Goal: Obtain resource: Download file/media

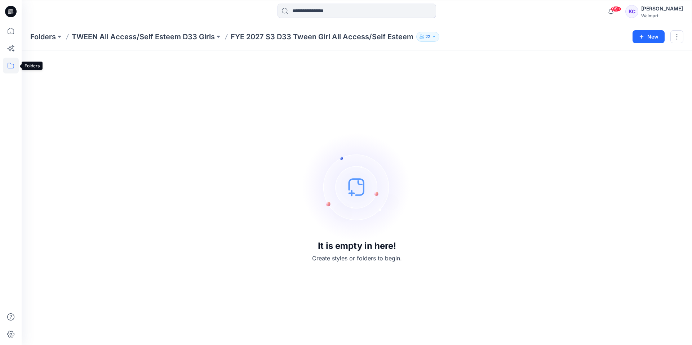
click at [10, 62] on icon at bounding box center [11, 66] width 16 height 16
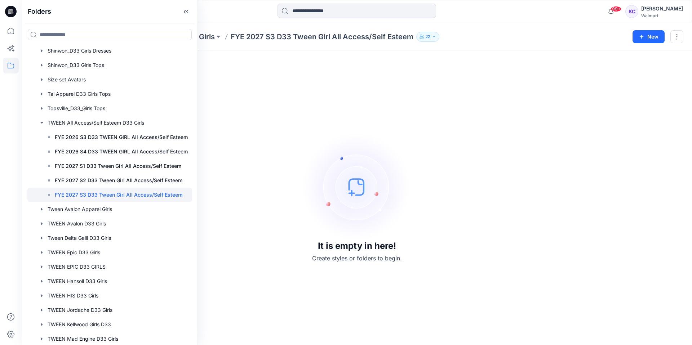
scroll to position [263, 0]
click at [88, 136] on p "FYE 2026 S3 D33 TWEEN GIRL All Access/Self Esteem" at bounding box center [121, 138] width 133 height 9
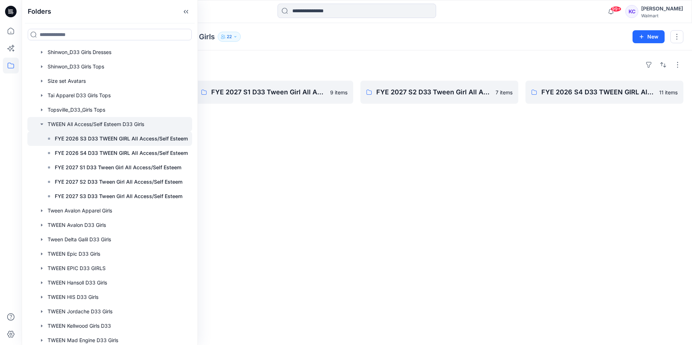
click at [76, 136] on p "FYE 2026 S3 D33 TWEEN GIRL All Access/Self Esteem" at bounding box center [121, 138] width 133 height 9
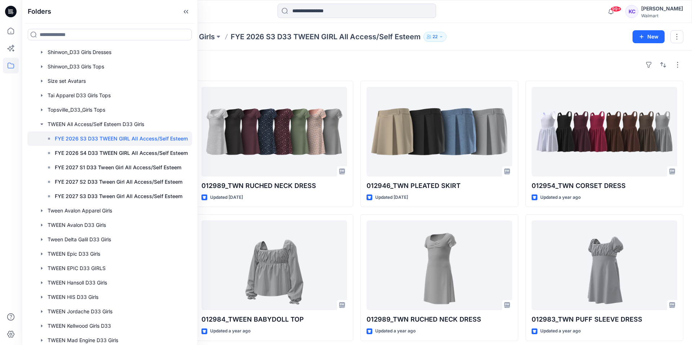
click at [235, 55] on div "Styles 012983_TWN PUFF SLEEVE DRESS Updated [DATE] 012984_TWEEN BABYDOLL TOP Up…" at bounding box center [357, 266] width 670 height 433
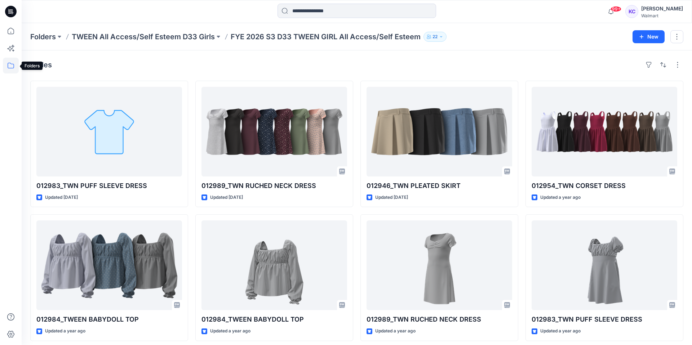
click at [11, 63] on icon at bounding box center [11, 66] width 16 height 16
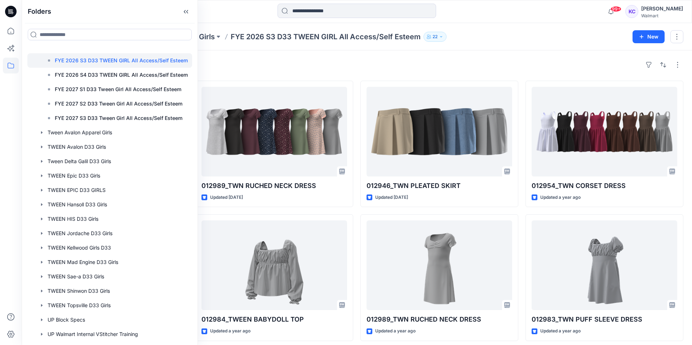
scroll to position [345, 0]
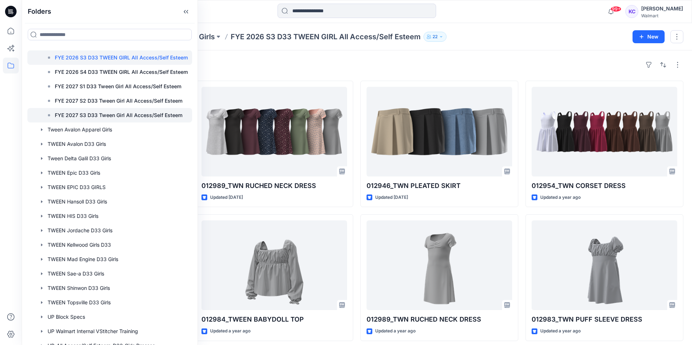
click at [99, 114] on p "FYE 2027 S3 D33 Tween Girl All Access/Self Esteem" at bounding box center [119, 115] width 128 height 9
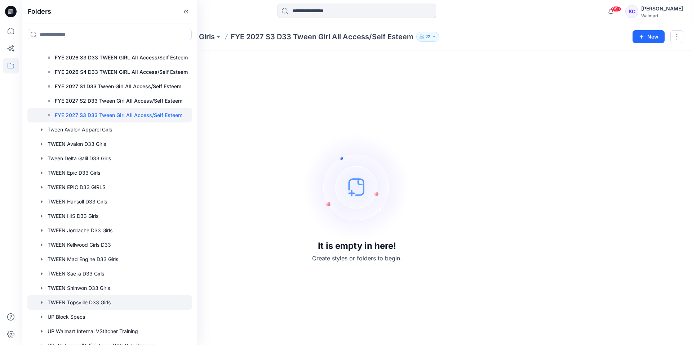
click at [93, 301] on div at bounding box center [109, 303] width 165 height 14
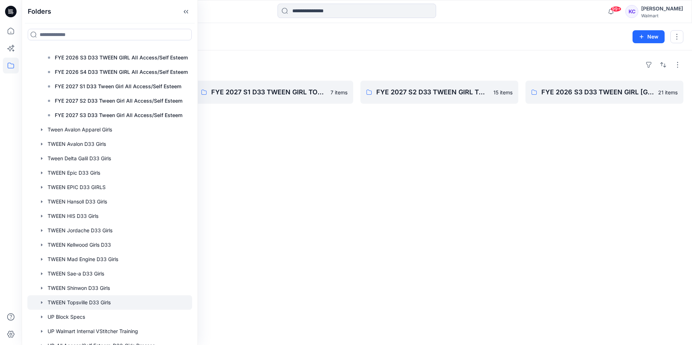
click at [220, 302] on div "Folders FYE 2027 S3 D33 TWEEN GIRL TOPSVILLE 16 items FYE 2026 S4 D33 TWEEN GIR…" at bounding box center [357, 197] width 670 height 295
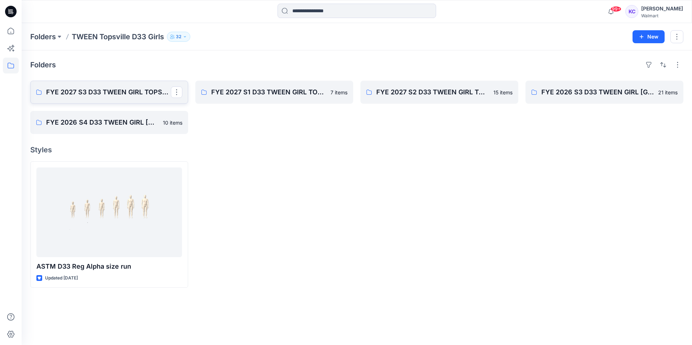
click at [101, 89] on p "FYE 2027 S3 D33 TWEEN GIRL TOPSVILLE" at bounding box center [108, 92] width 125 height 10
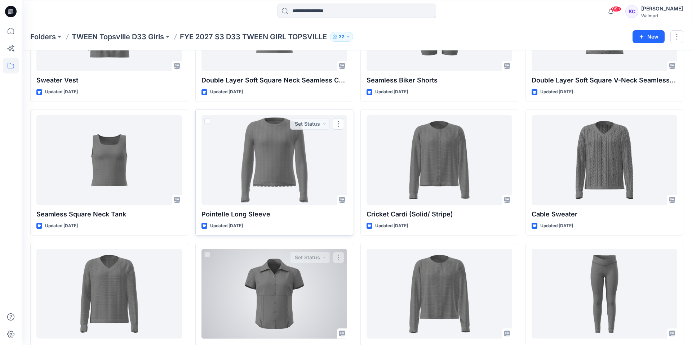
scroll to position [243, 0]
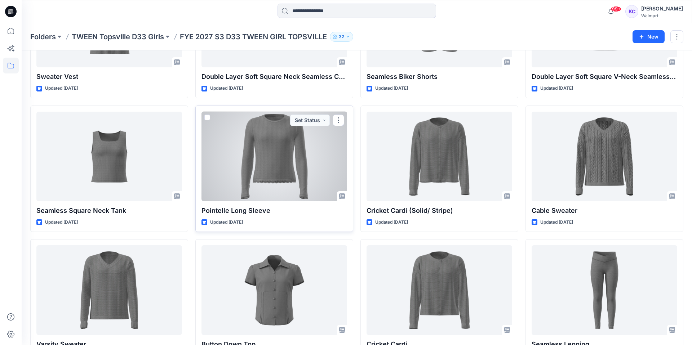
click at [260, 179] on div at bounding box center [274, 157] width 146 height 90
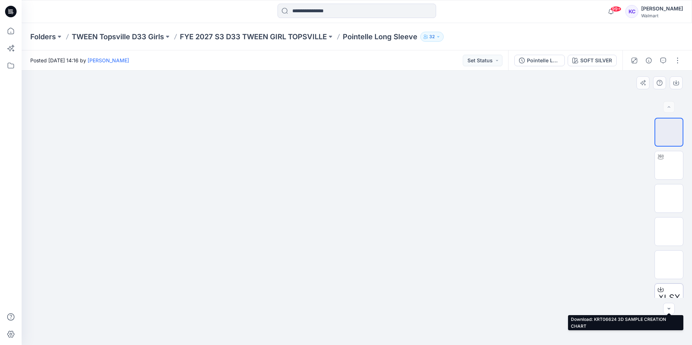
click at [666, 290] on div at bounding box center [661, 290] width 12 height 12
click at [668, 293] on span "XLSX" at bounding box center [669, 298] width 22 height 13
